Goal: Transaction & Acquisition: Purchase product/service

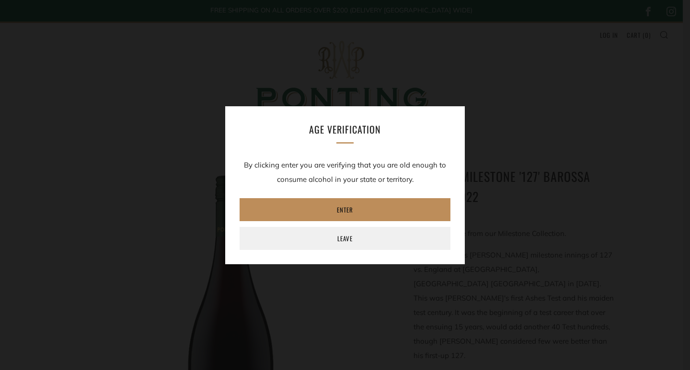
click at [347, 203] on link "Enter" at bounding box center [345, 209] width 211 height 23
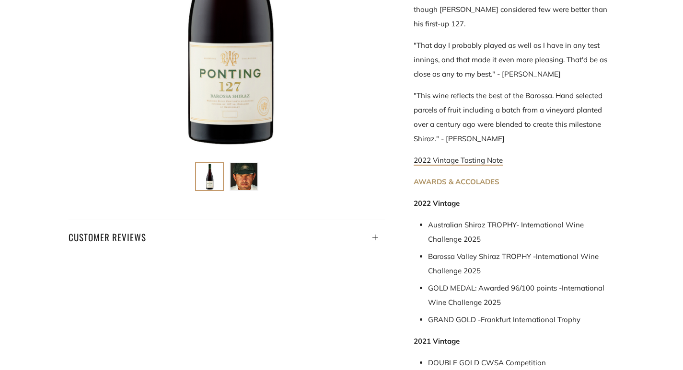
scroll to position [336, 0]
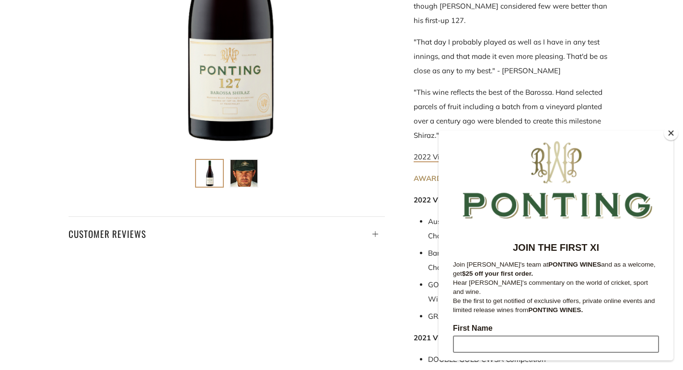
click at [515, 336] on input "First Name" at bounding box center [556, 344] width 206 height 17
type input "[PERSON_NAME]"
type input "Dunstan"
type input "[EMAIL_ADDRESS][DOMAIN_NAME]"
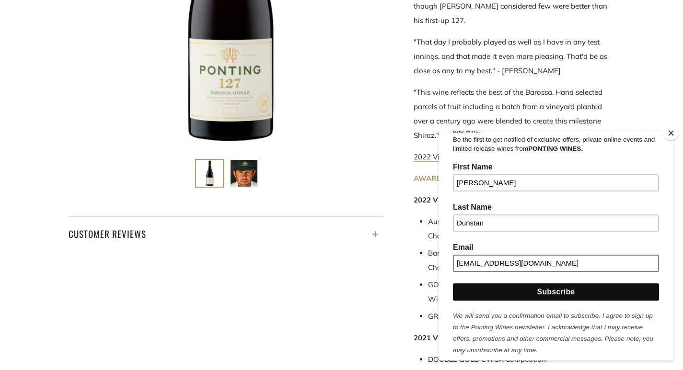
scroll to position [162, 0]
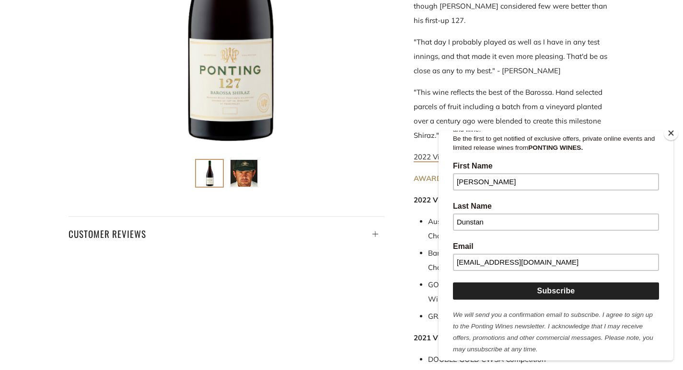
click at [548, 284] on input "Subscribe" at bounding box center [556, 291] width 206 height 17
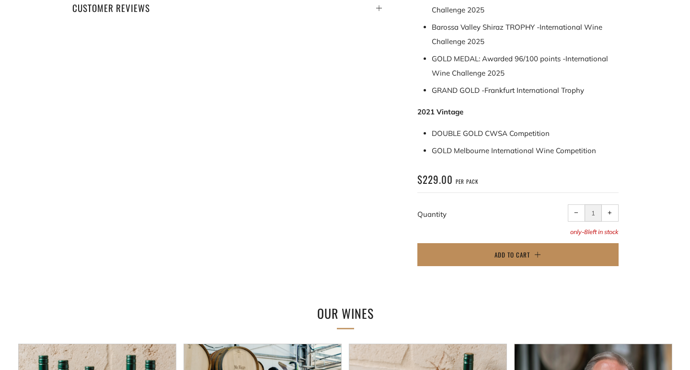
scroll to position [575, 0]
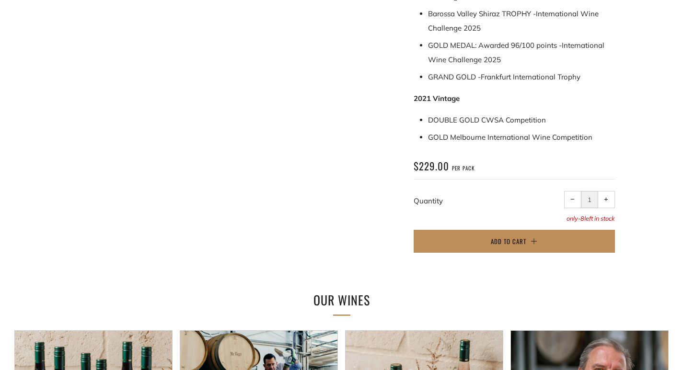
click at [488, 230] on button "Add to Cart" at bounding box center [514, 241] width 201 height 23
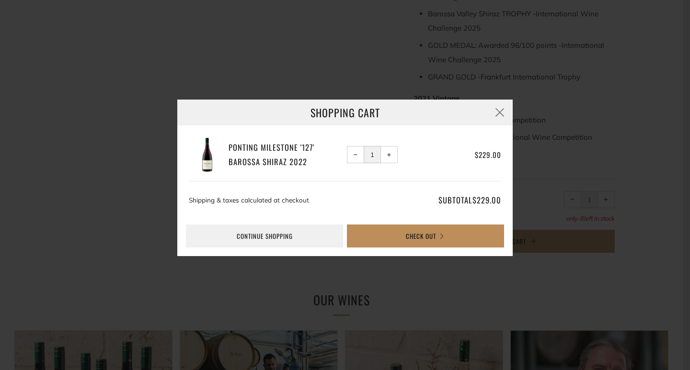
click at [413, 233] on button "Check Out" at bounding box center [425, 236] width 157 height 23
